Goal: Transaction & Acquisition: Subscribe to service/newsletter

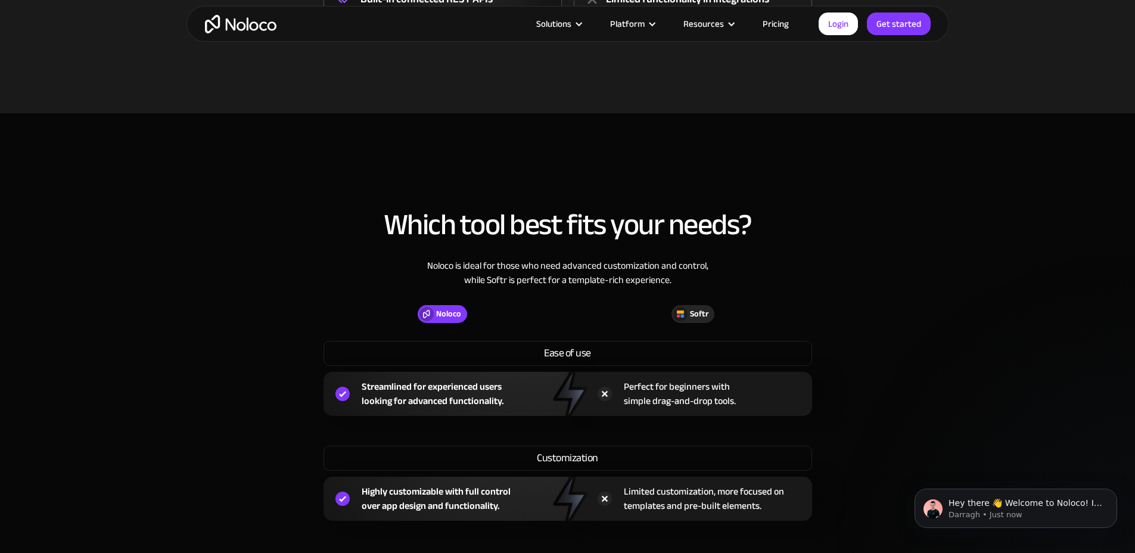
scroll to position [886, 0]
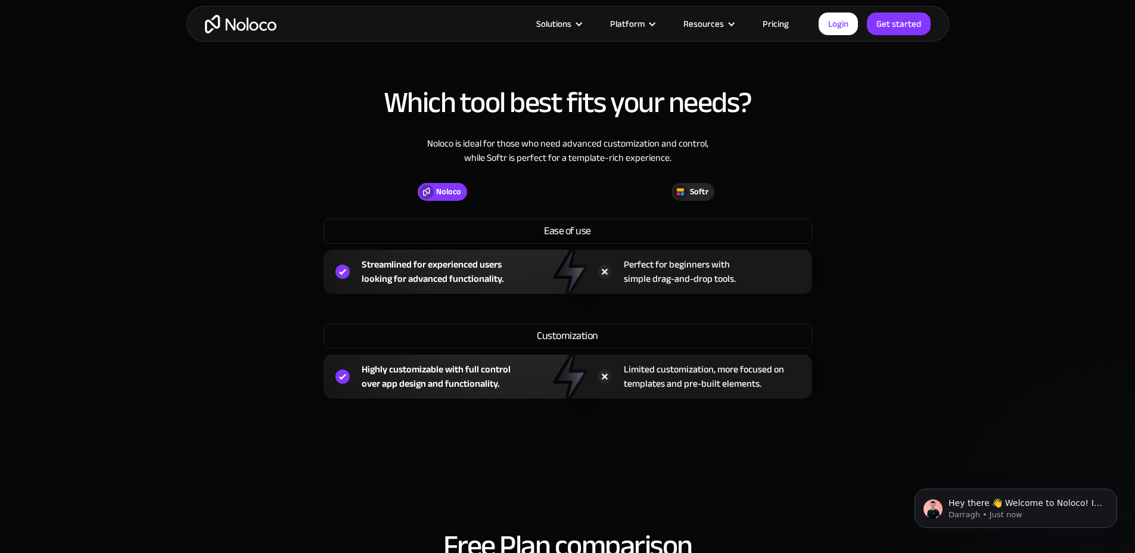
click at [244, 31] on img "home" at bounding box center [241, 24] width 72 height 18
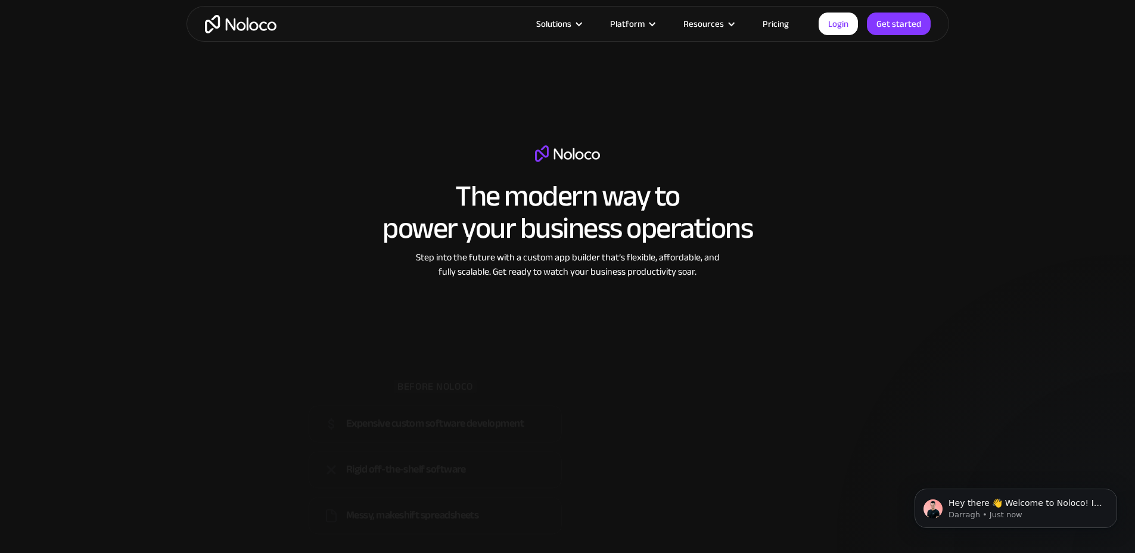
scroll to position [1680, 0]
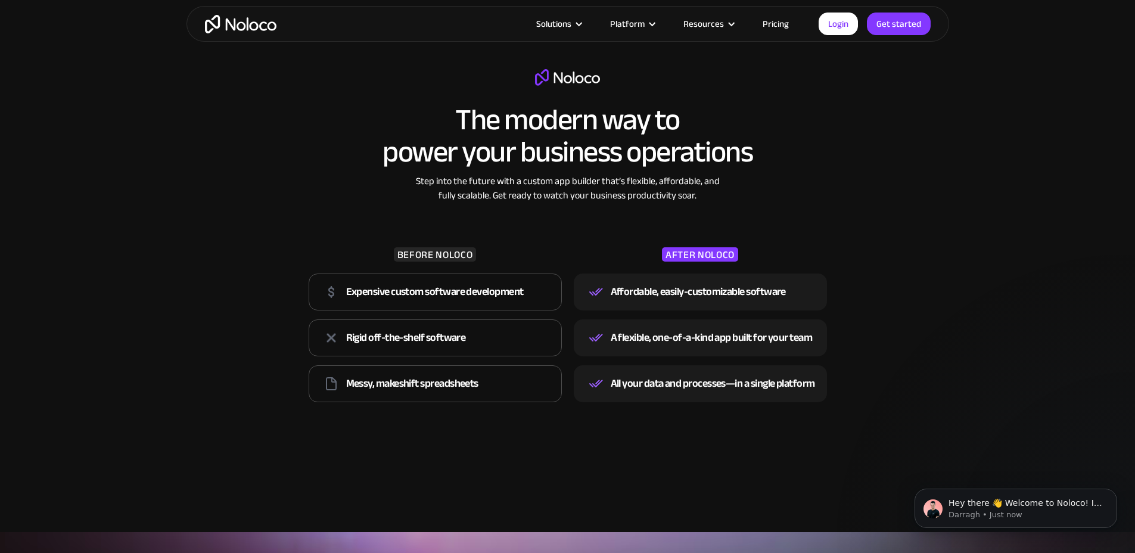
click at [774, 24] on link "Pricing" at bounding box center [776, 23] width 56 height 15
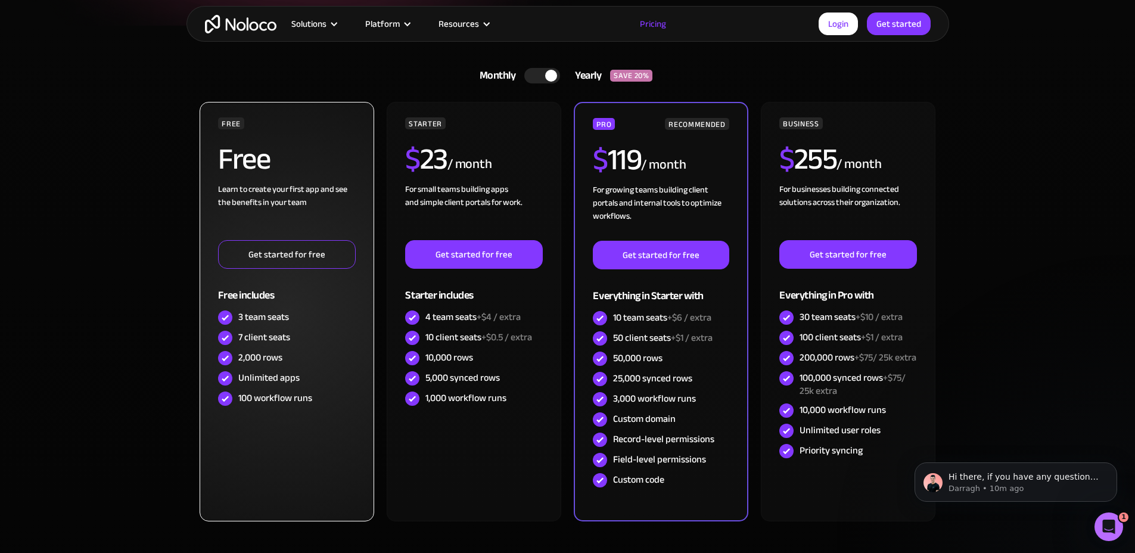
click at [300, 253] on link "Get started for free" at bounding box center [286, 254] width 137 height 29
